Goal: Communication & Community: Answer question/provide support

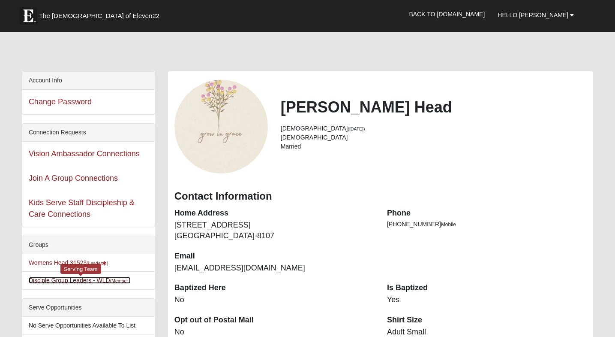
click at [86, 281] on link "Disciple Group Leaders - WLD (Member )" at bounding box center [80, 280] width 102 height 7
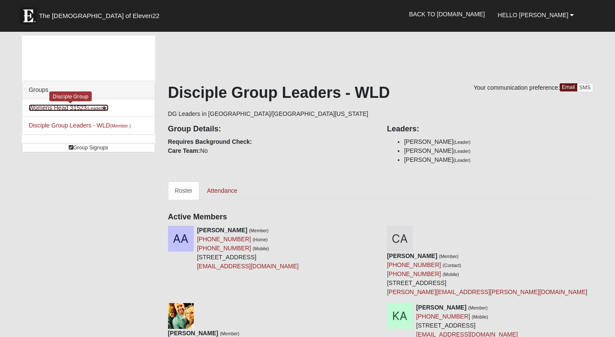
click at [86, 107] on link "Womens Head 31523 (Leader )" at bounding box center [69, 107] width 80 height 7
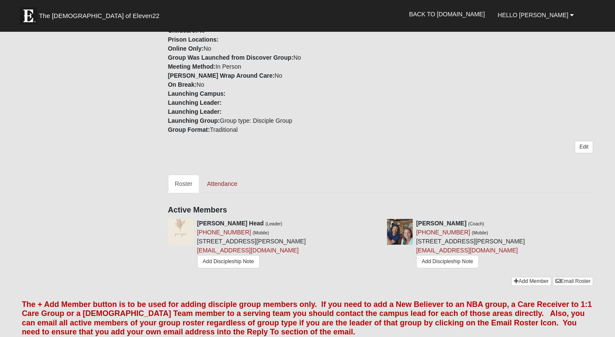
scroll to position [224, 0]
click at [249, 260] on link "Add Discipleship Note" at bounding box center [228, 260] width 63 height 13
